Goal: Find specific page/section: Find specific page/section

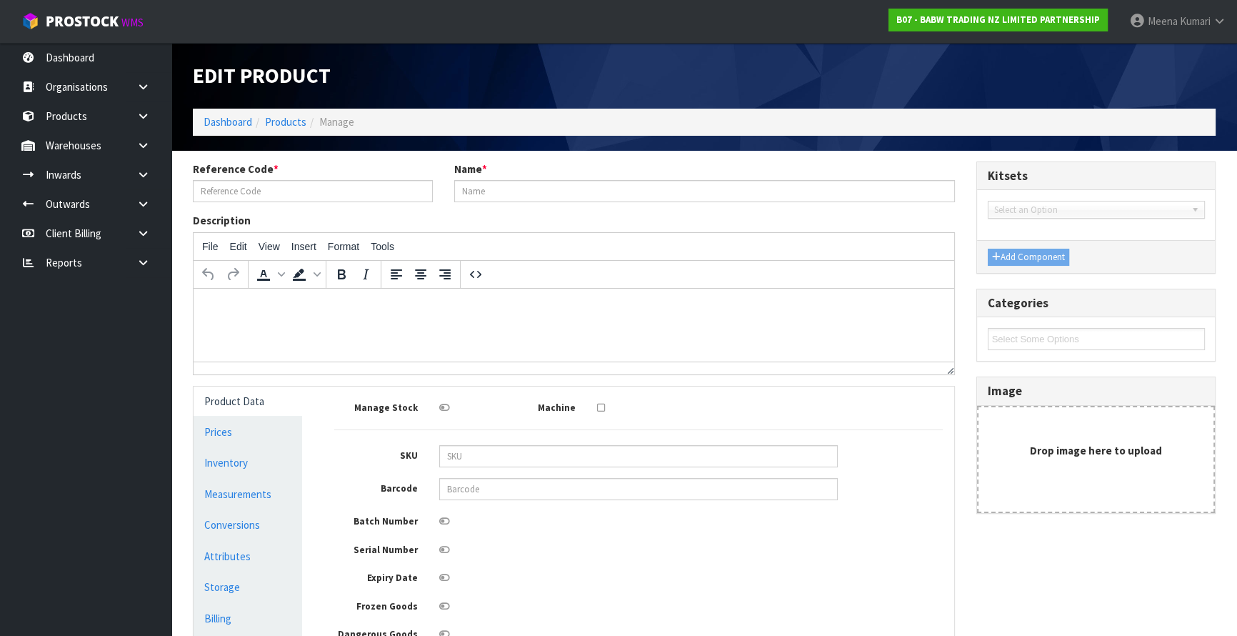
type input "27185"
type input "PINEAPPLE BEAR HEAD YELLOW OP SCENTIMENT 127C"
type input "9338697056897"
click at [139, 176] on icon at bounding box center [143, 174] width 14 height 11
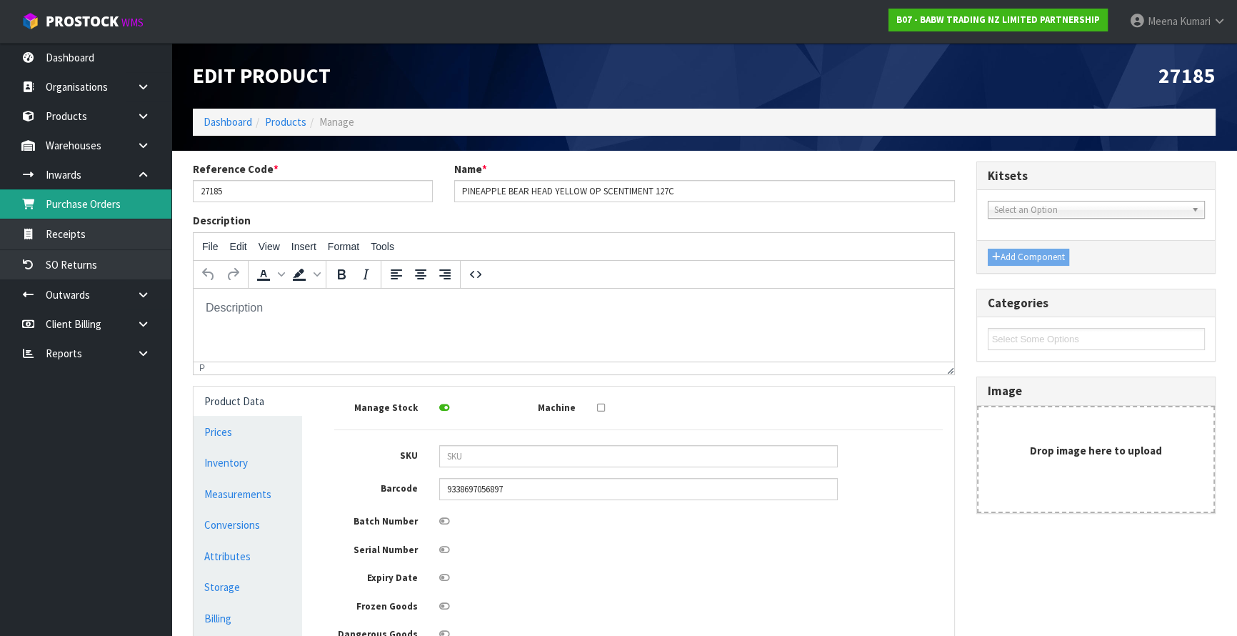
click at [114, 214] on link "Purchase Orders" at bounding box center [85, 203] width 171 height 29
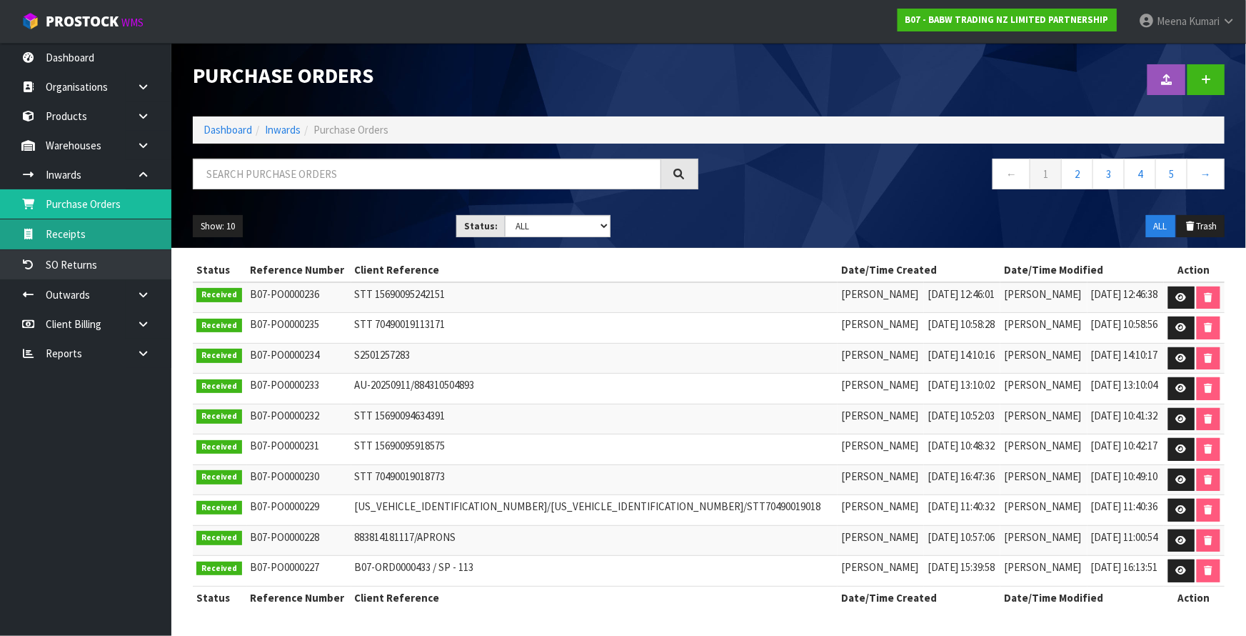
click at [112, 238] on link "Receipts" at bounding box center [85, 233] width 171 height 29
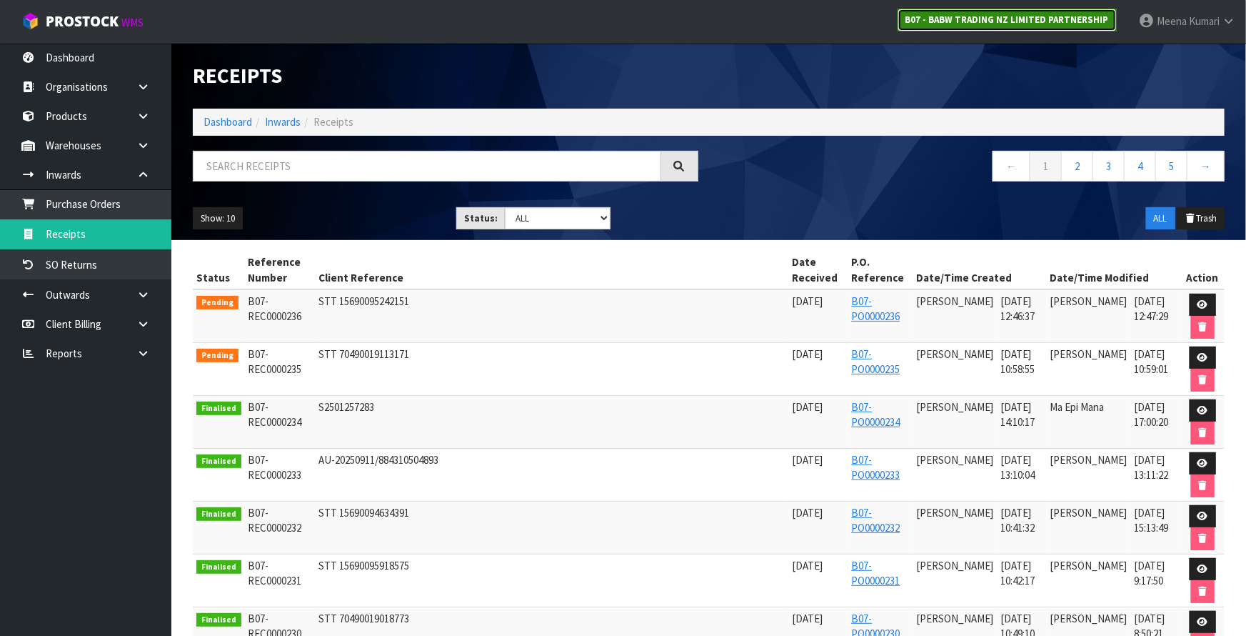
click at [929, 14] on strong "B07 - BABW TRADING NZ LIMITED PARTNERSHIP" at bounding box center [1008, 20] width 204 height 12
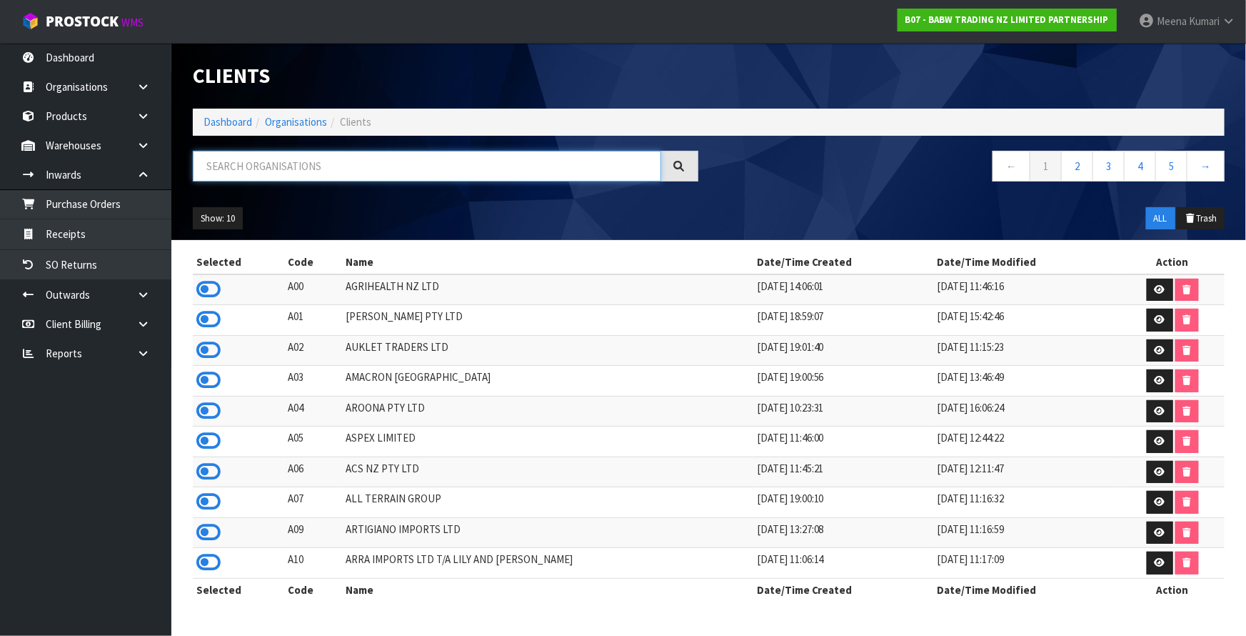
click at [381, 171] on input "text" at bounding box center [427, 166] width 468 height 31
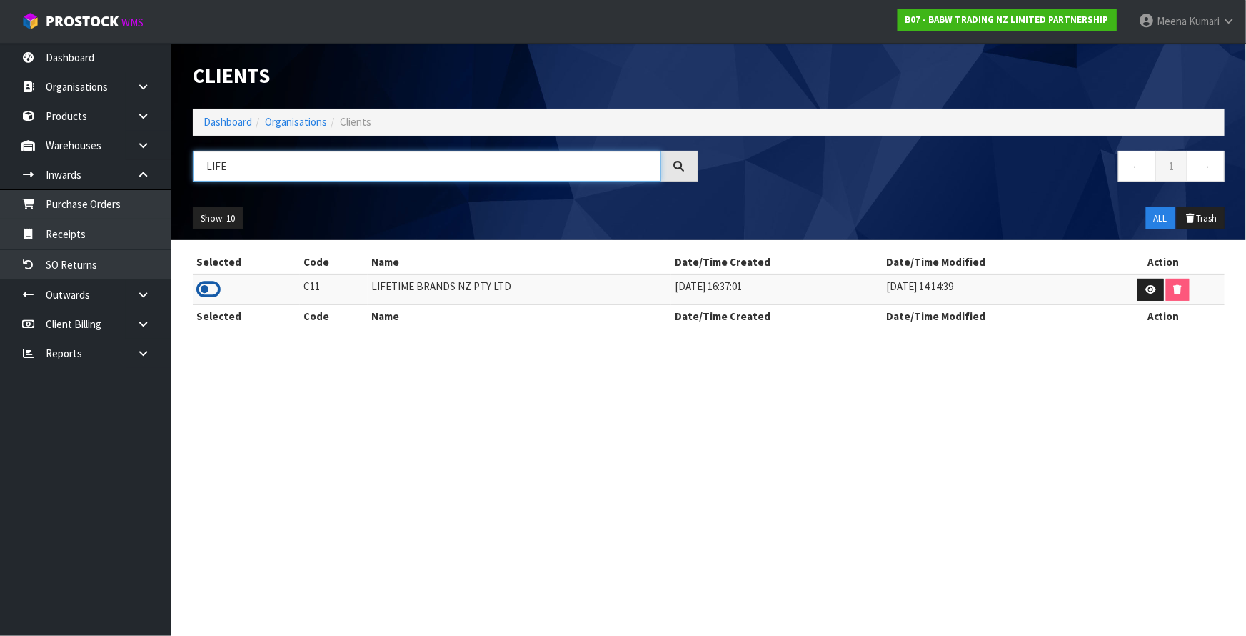
type input "LIFE"
click at [207, 282] on icon at bounding box center [208, 289] width 24 height 21
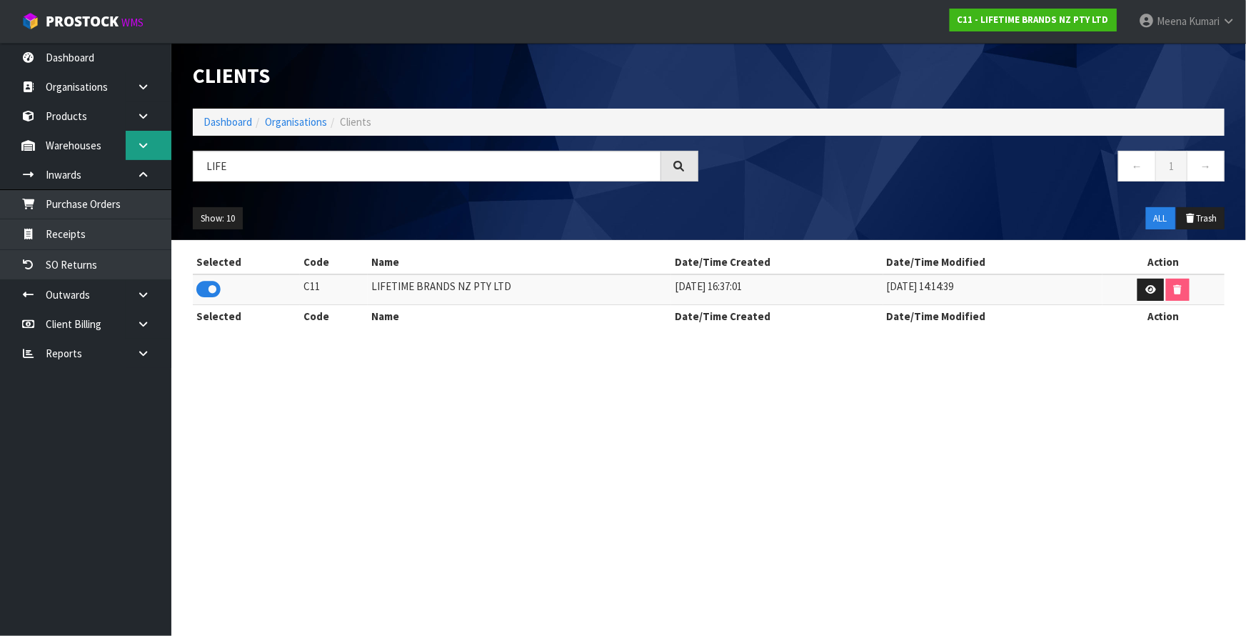
click at [136, 150] on icon at bounding box center [143, 145] width 14 height 11
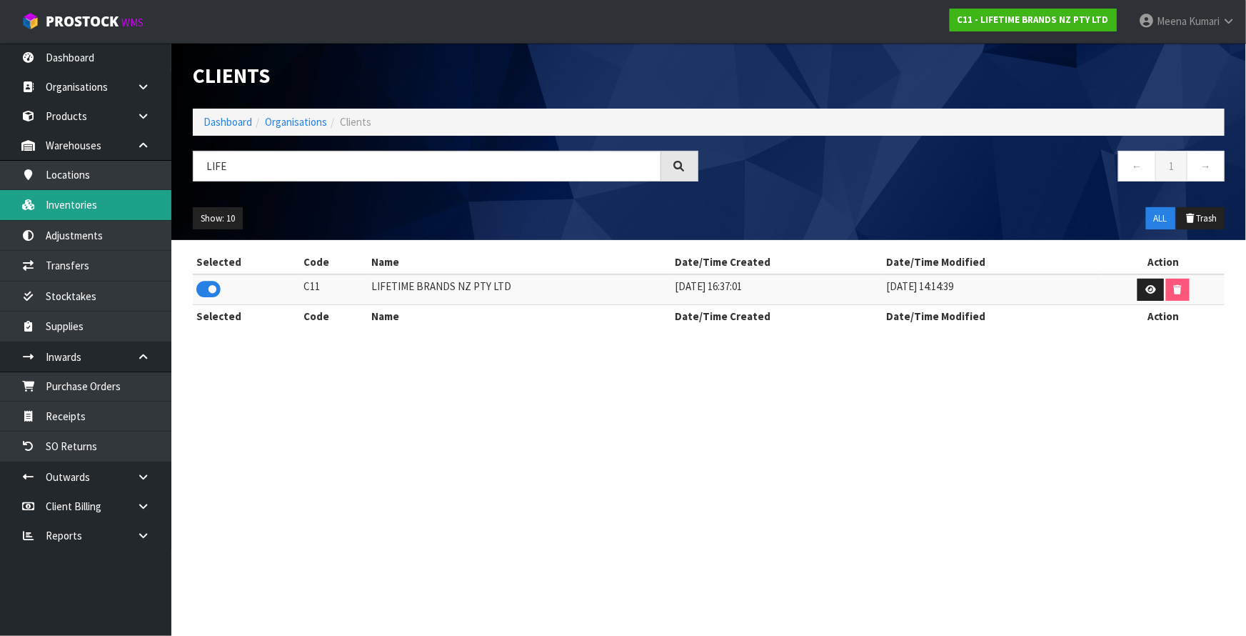
click at [94, 213] on link "Inventories" at bounding box center [85, 204] width 171 height 29
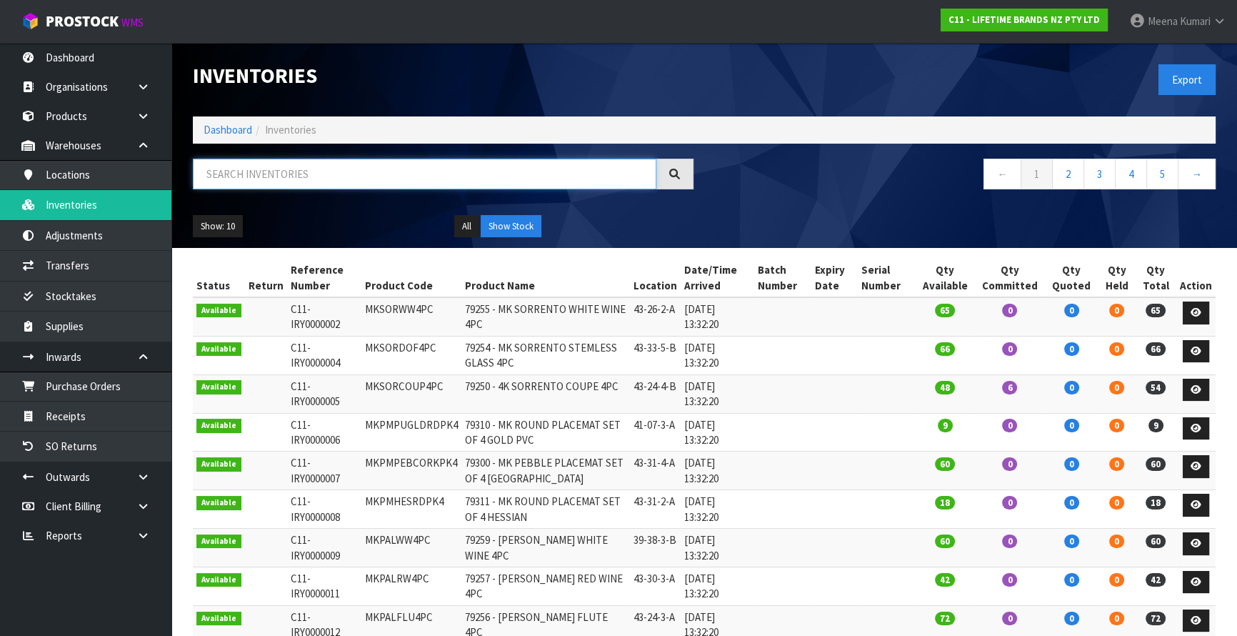
click at [252, 167] on input "text" at bounding box center [424, 174] width 463 height 31
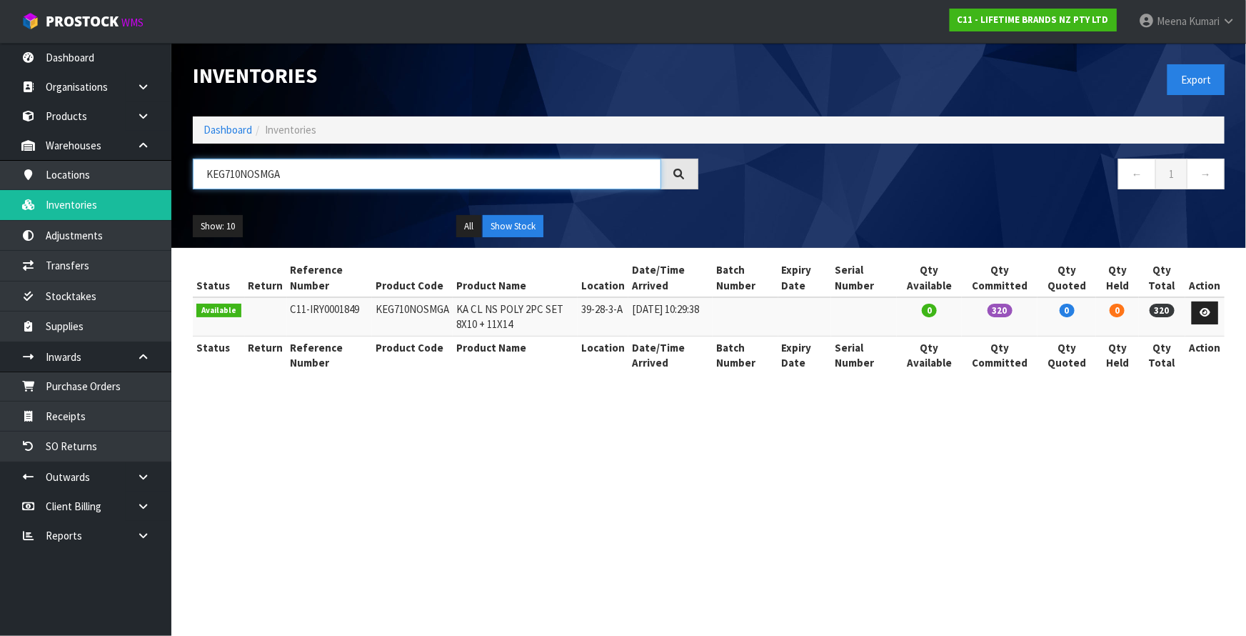
type input "KEG710NOSMGA"
click at [419, 306] on td "KEG710NOSMGA" at bounding box center [412, 316] width 81 height 39
copy td "KEG710NOSMGA"
click at [524, 380] on div "Status Return Reference Number Product Code Product Name Location Date/Time Arr…" at bounding box center [709, 324] width 1032 height 131
